Goal: Task Accomplishment & Management: Complete application form

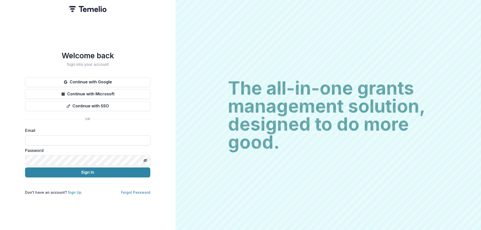
click at [54, 142] on input at bounding box center [87, 141] width 125 height 10
type input "**********"
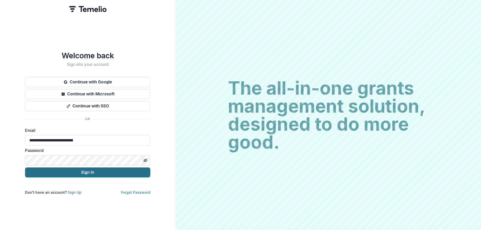
click at [74, 171] on button "Sign In" at bounding box center [87, 173] width 125 height 10
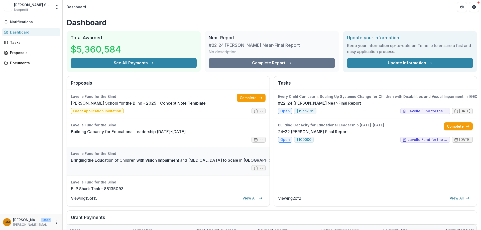
scroll to position [25, 0]
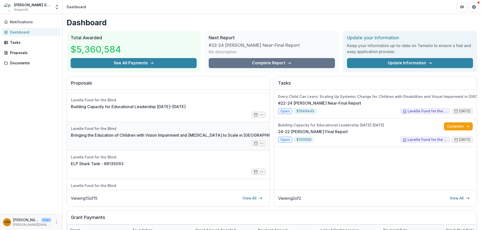
click at [107, 137] on link "Bringing the Education of Children with Vision Impairment and [MEDICAL_DATA] to…" at bounding box center [189, 135] width 237 height 6
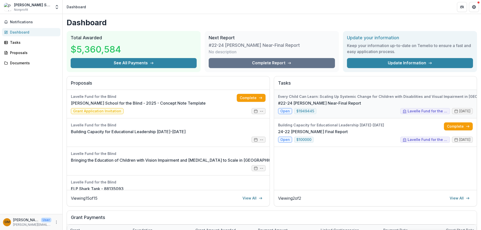
click at [334, 103] on link "#22-24 [PERSON_NAME] Near-Final Report" at bounding box center [319, 103] width 83 height 6
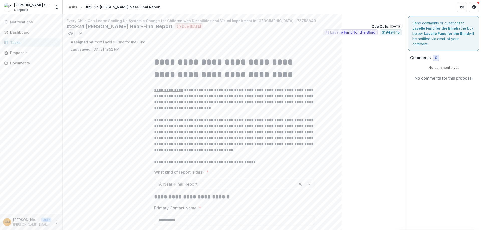
type input "**********"
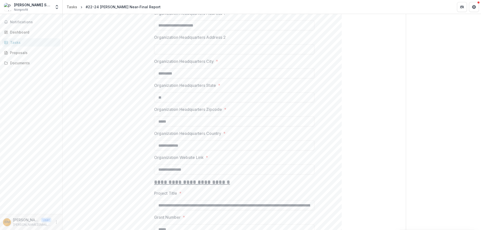
scroll to position [413, 0]
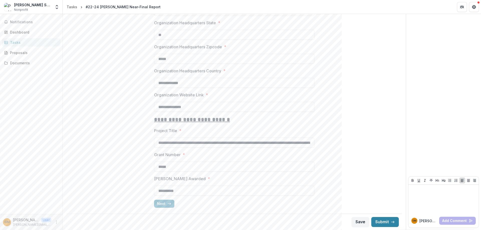
click at [168, 203] on icon "button" at bounding box center [169, 204] width 4 height 4
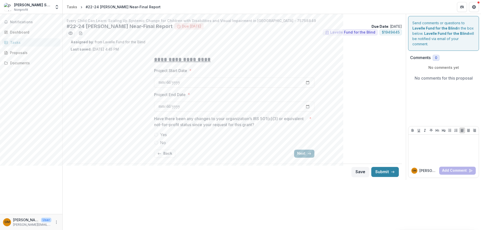
click at [300, 154] on button "Next" at bounding box center [304, 154] width 20 height 8
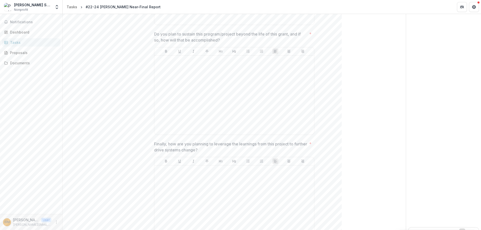
scroll to position [846, 0]
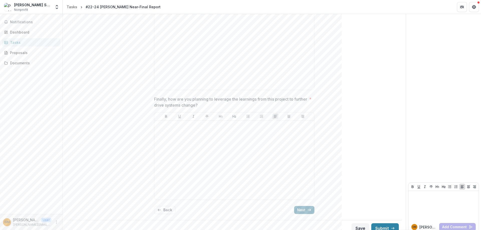
click at [307, 208] on icon "button" at bounding box center [309, 210] width 4 height 4
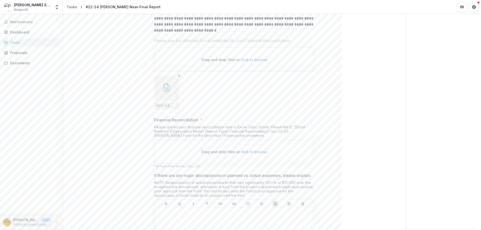
scroll to position [244, 0]
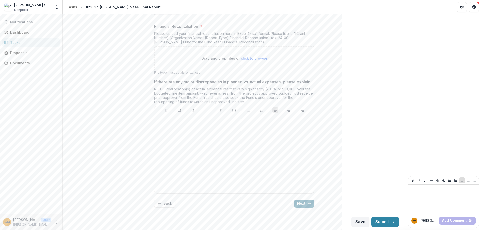
click at [307, 204] on icon "button" at bounding box center [309, 204] width 4 height 4
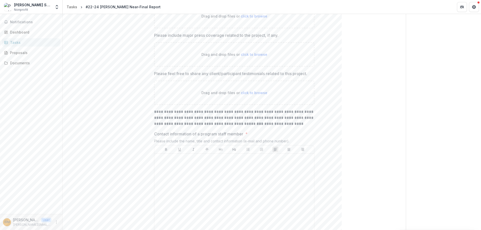
scroll to position [28, 0]
